Goal: Transaction & Acquisition: Purchase product/service

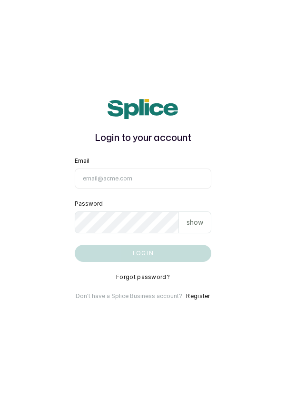
type input "[EMAIL_ADDRESS][DOMAIN_NAME]"
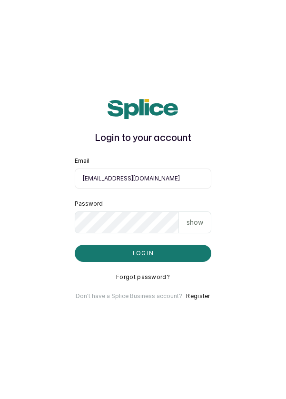
click at [75, 245] on button "Log in" at bounding box center [143, 253] width 137 height 17
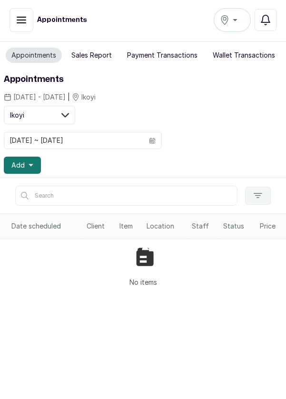
scroll to position [1, 0]
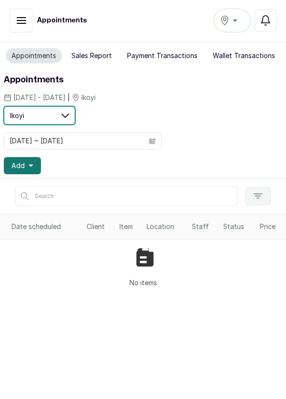
click at [62, 116] on icon at bounding box center [65, 116] width 8 height 8
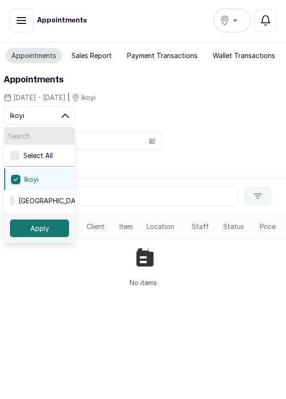
click at [244, 160] on div "Add" at bounding box center [143, 165] width 279 height 17
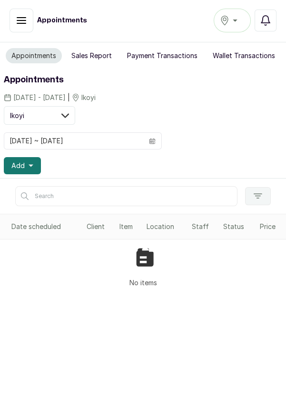
click at [240, 23] on div "Ikoyi" at bounding box center [232, 20] width 25 height 11
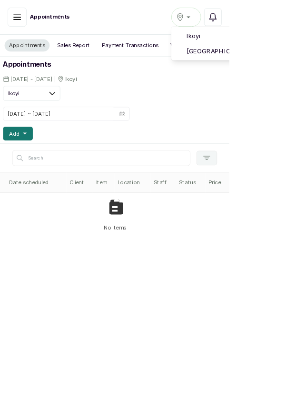
click at [286, 66] on span "Victoria Island" at bounding box center [291, 63] width 116 height 11
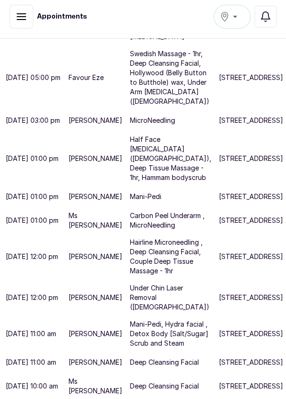
scroll to position [518, 49]
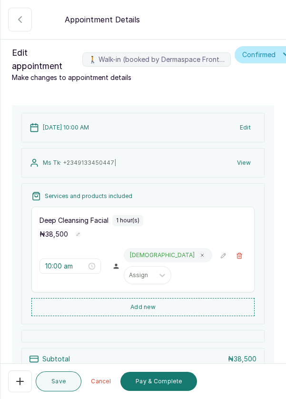
scroll to position [111, 0]
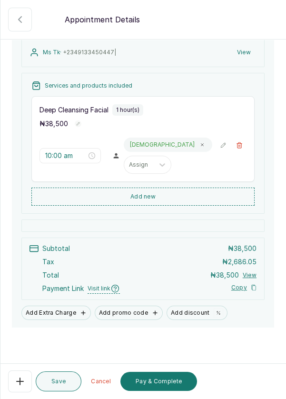
click at [157, 391] on button "Pay & Complete" at bounding box center [159, 381] width 77 height 19
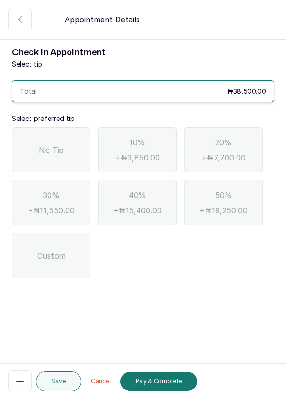
scroll to position [0, 0]
click at [61, 156] on div "No Tip" at bounding box center [51, 149] width 79 height 45
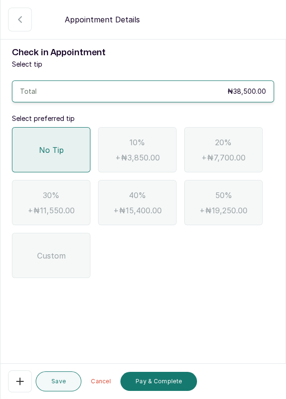
click at [169, 391] on button "Pay & Complete" at bounding box center [159, 381] width 77 height 19
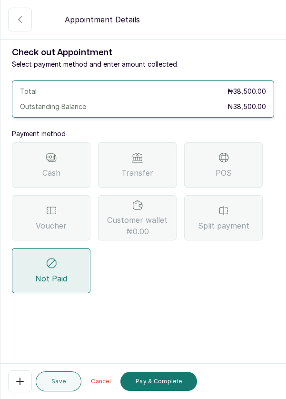
click at [233, 162] on div "POS" at bounding box center [223, 164] width 79 height 45
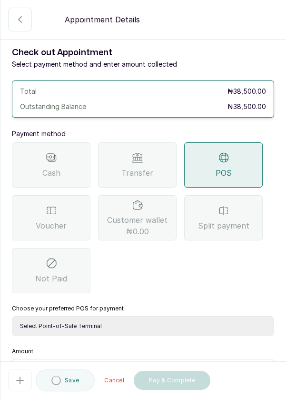
click at [149, 324] on select "Select Point-of-Sale Terminal Pos- Flutterwave Zenith Bank POS - Paga Paga POS …" at bounding box center [143, 326] width 262 height 20
select select "ea021b39-a6bc-4e4d-b5d1-02cb72451b32"
click at [12, 316] on select "Select Point-of-Sale Terminal Pos- Flutterwave Zenith Bank POS - Paga Paga POS …" at bounding box center [143, 326] width 262 height 20
click at [149, 370] on input "text" at bounding box center [149, 370] width 238 height 11
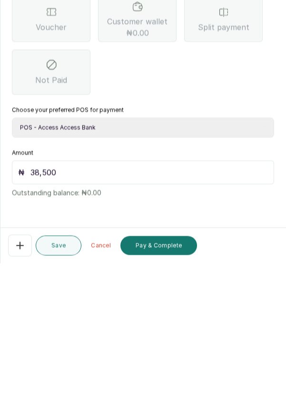
scroll to position [5, 0]
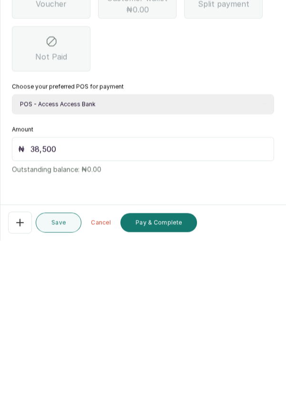
type input "38,500"
click at [161, 381] on button "Pay & Complete" at bounding box center [159, 381] width 77 height 19
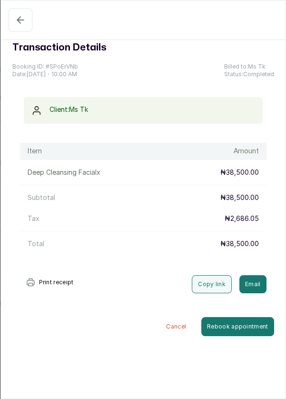
click at [18, 20] on icon "button" at bounding box center [20, 20] width 6 height 6
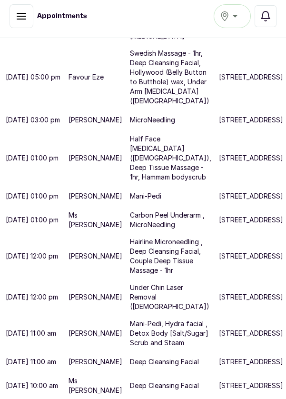
scroll to position [518, 0]
